Goal: Contribute content

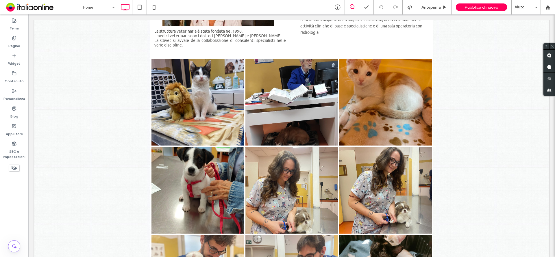
scroll to position [316, 0]
click at [6, 43] on div "Pagine" at bounding box center [14, 42] width 28 height 18
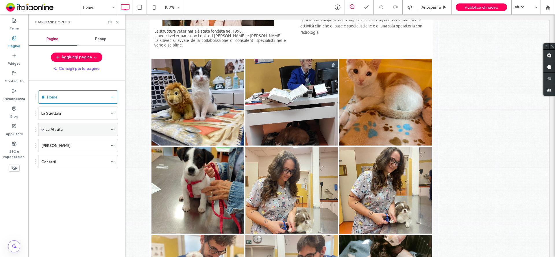
click at [46, 128] on label "Le Attività" at bounding box center [54, 130] width 17 height 10
click at [76, 113] on div "La Struttura" at bounding box center [74, 113] width 67 height 6
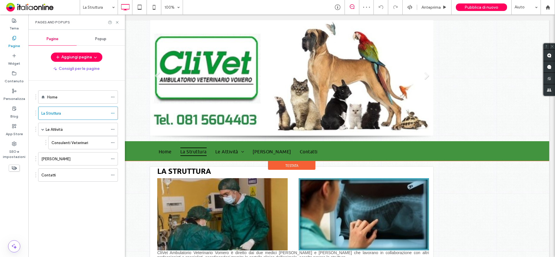
scroll to position [110, 0]
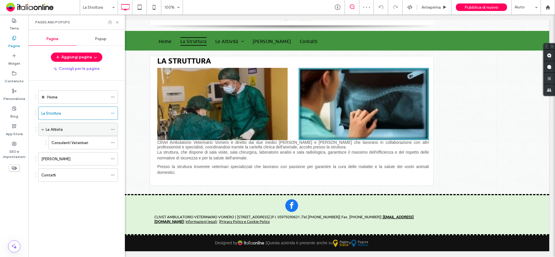
click at [69, 131] on div "Le Attività" at bounding box center [77, 130] width 62 height 6
click at [74, 139] on div "Consulenti Veterinari" at bounding box center [79, 143] width 56 height 13
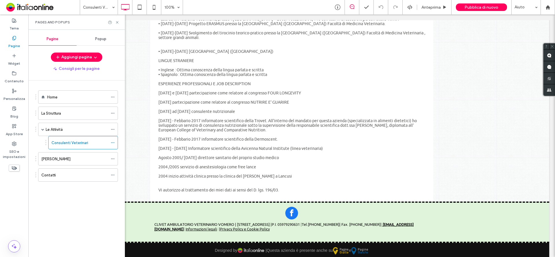
scroll to position [1020, 0]
click at [66, 117] on div "La Struttura" at bounding box center [74, 113] width 67 height 13
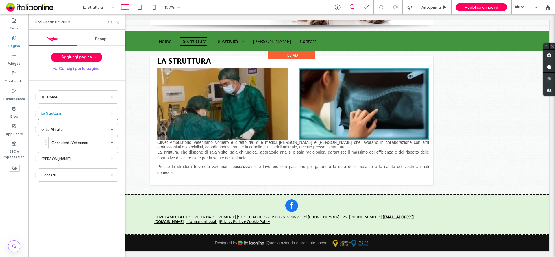
scroll to position [110, 0]
click at [56, 101] on div "Home" at bounding box center [77, 97] width 61 height 13
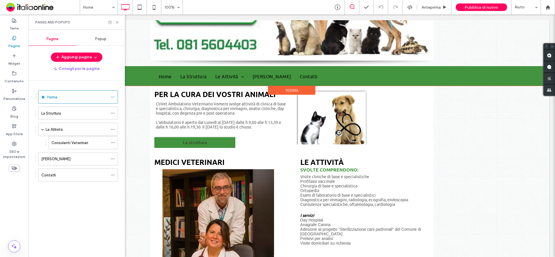
scroll to position [75, 0]
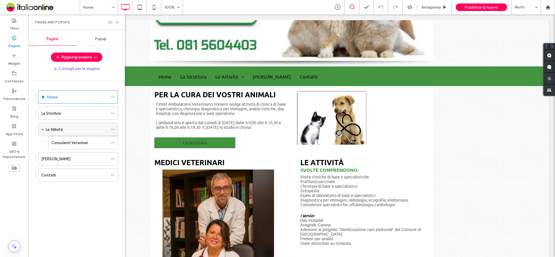
click at [58, 134] on div "Le Attività" at bounding box center [77, 129] width 62 height 13
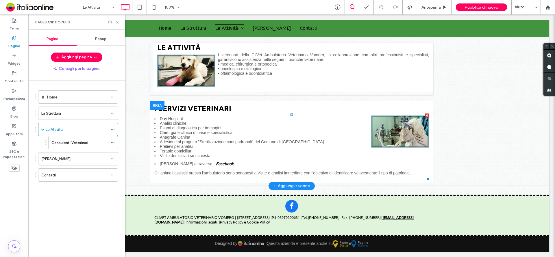
scroll to position [123, 0]
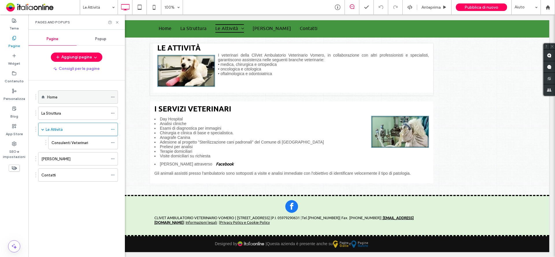
click at [59, 99] on div "Home" at bounding box center [77, 97] width 61 height 6
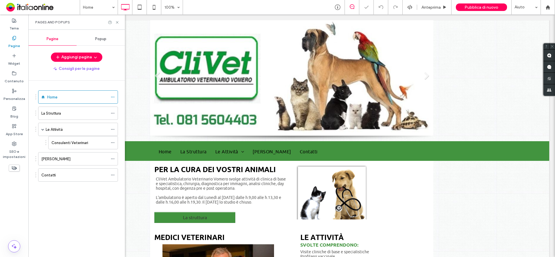
scroll to position [356, 0]
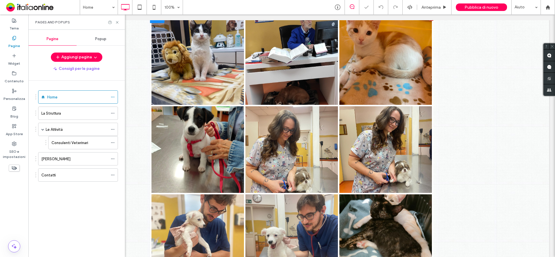
click at [212, 83] on link at bounding box center [198, 62] width 98 height 92
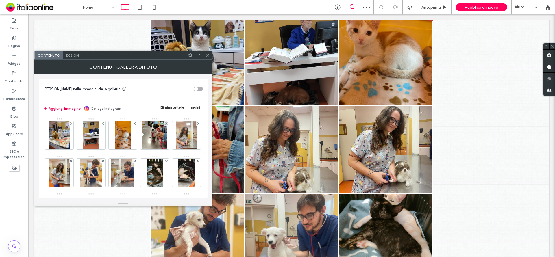
click at [63, 110] on button "Aggiungi immagine" at bounding box center [61, 108] width 37 height 7
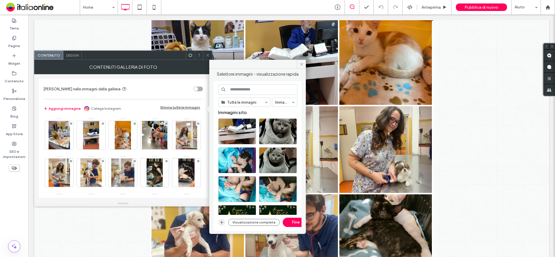
click at [222, 226] on span "button" at bounding box center [221, 222] width 7 height 7
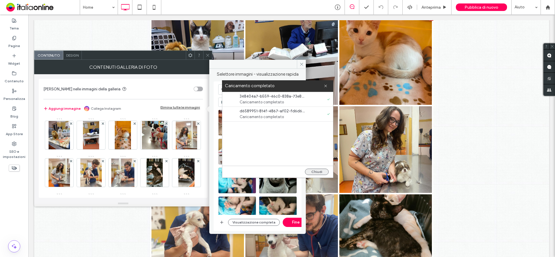
click at [316, 173] on button "Chiudi" at bounding box center [317, 172] width 24 height 6
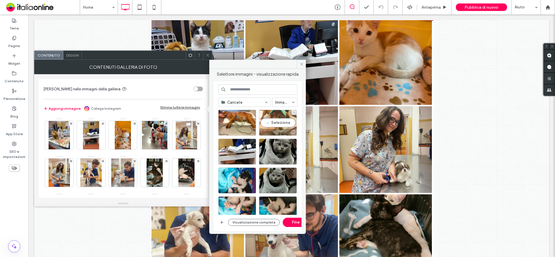
click at [269, 123] on div "Seleziona" at bounding box center [278, 123] width 38 height 26
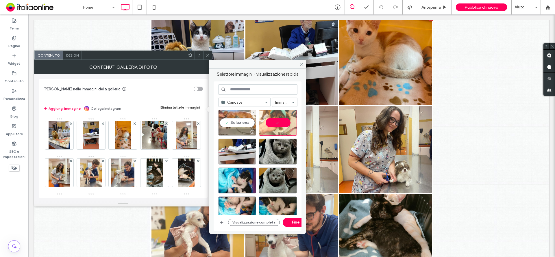
click at [238, 126] on div "Seleziona" at bounding box center [237, 123] width 38 height 26
click at [295, 223] on button "Fine" at bounding box center [296, 222] width 26 height 9
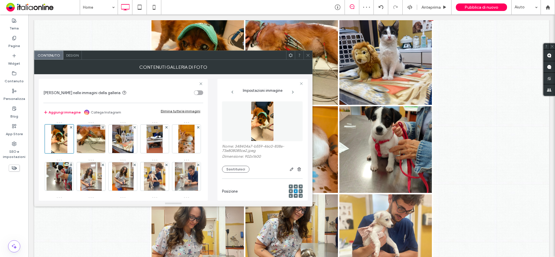
click at [309, 54] on icon at bounding box center [308, 55] width 4 height 4
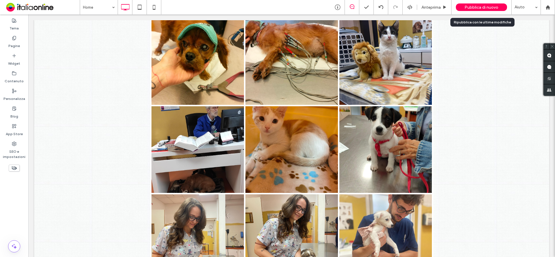
click at [477, 6] on span "Pubblica di nuovo" at bounding box center [482, 7] width 34 height 5
